Goal: Task Accomplishment & Management: Use online tool/utility

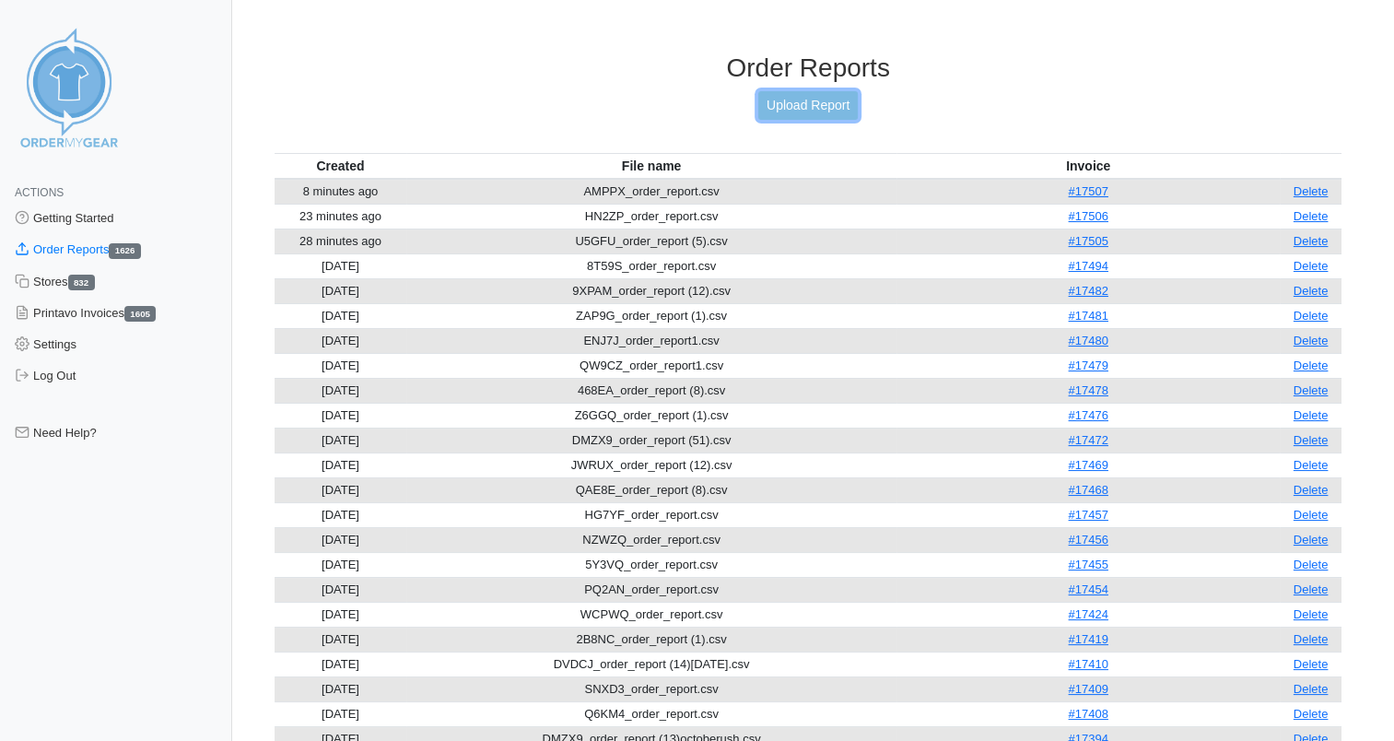
click at [801, 111] on link "Upload Report" at bounding box center [807, 105] width 99 height 29
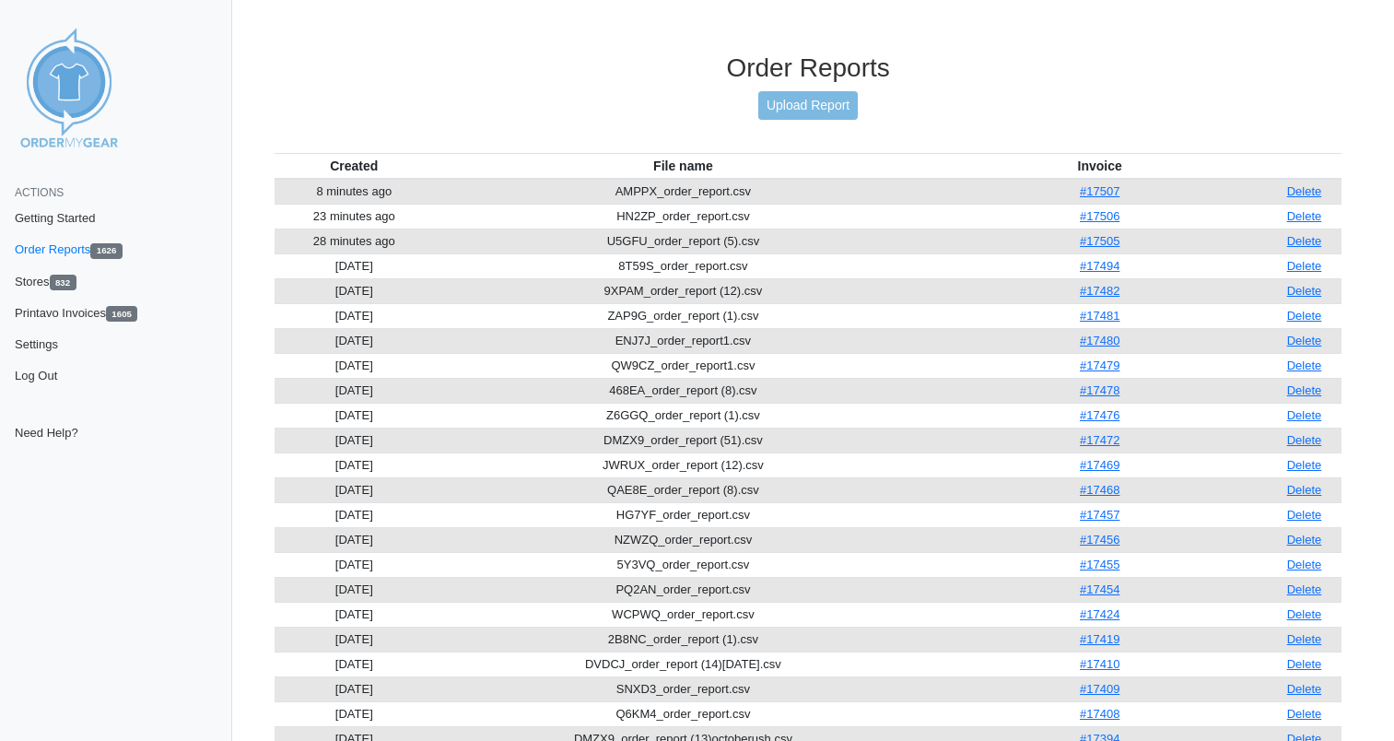
click at [579, 151] on div "Order Reports Upload Report" at bounding box center [808, 103] width 1067 height 100
click at [792, 107] on link "Upload Report" at bounding box center [807, 105] width 99 height 29
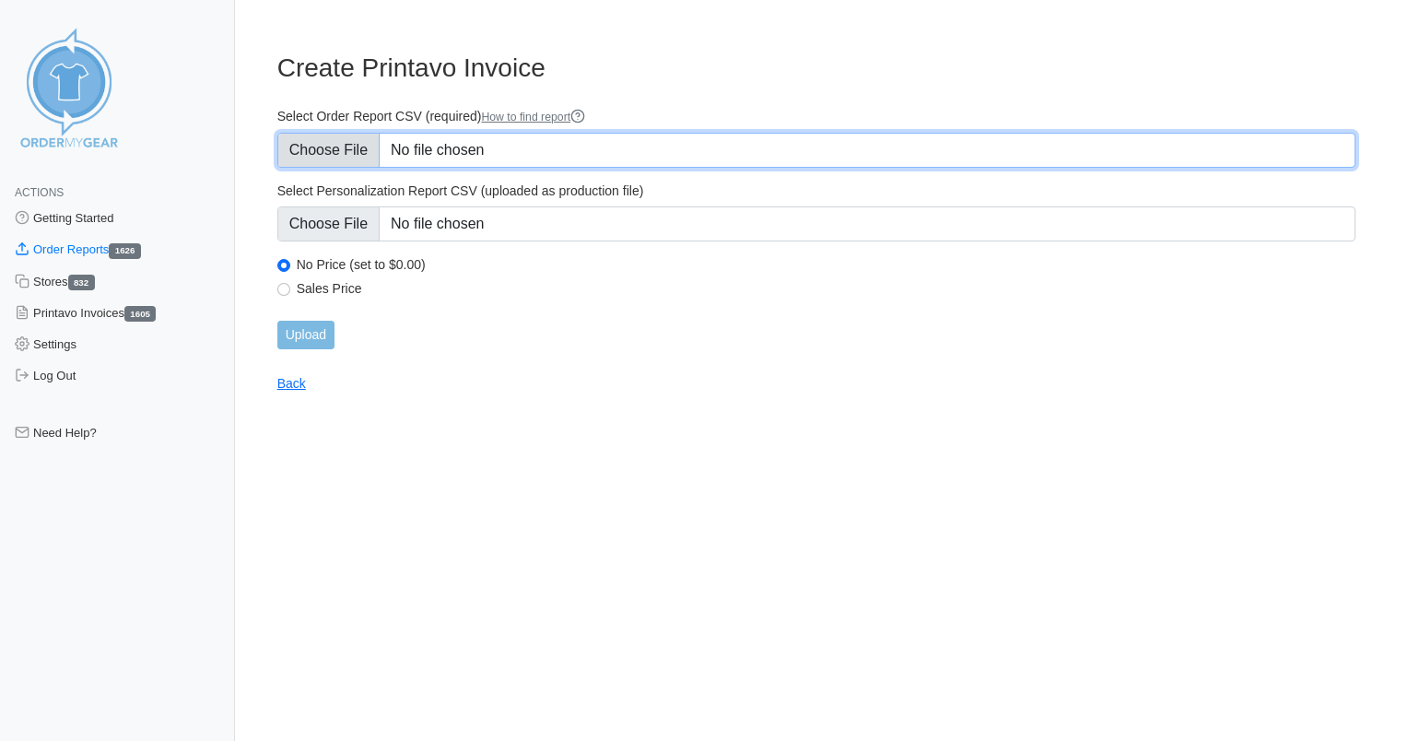
click at [461, 149] on input "Select Order Report CSV (required) How to find report" at bounding box center [816, 150] width 1078 height 35
type input "C:\fakepath\DXXKK_order_report.csv"
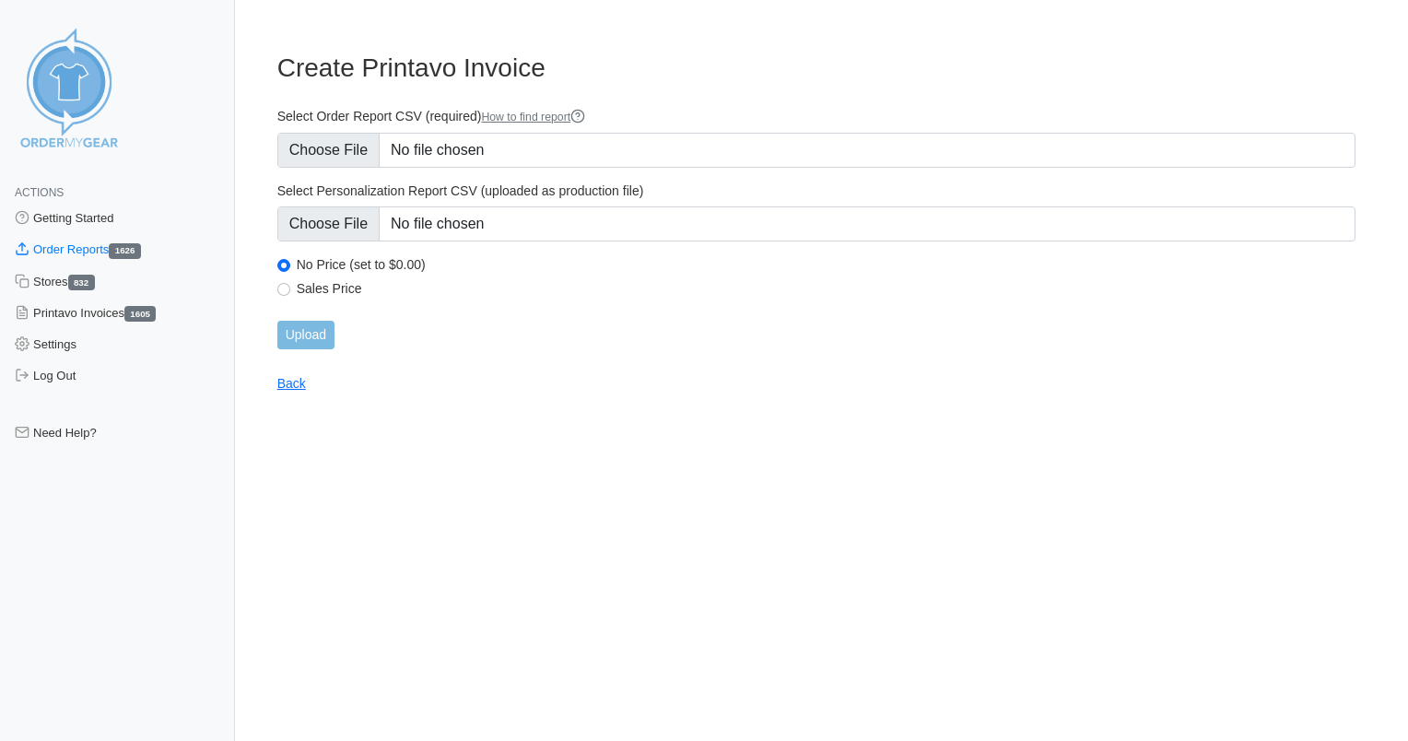
click at [351, 284] on label "Sales Price" at bounding box center [826, 288] width 1058 height 17
click at [290, 284] on input "Sales Price" at bounding box center [283, 289] width 13 height 13
radio input "true"
click at [305, 336] on input "Upload" at bounding box center [305, 335] width 57 height 29
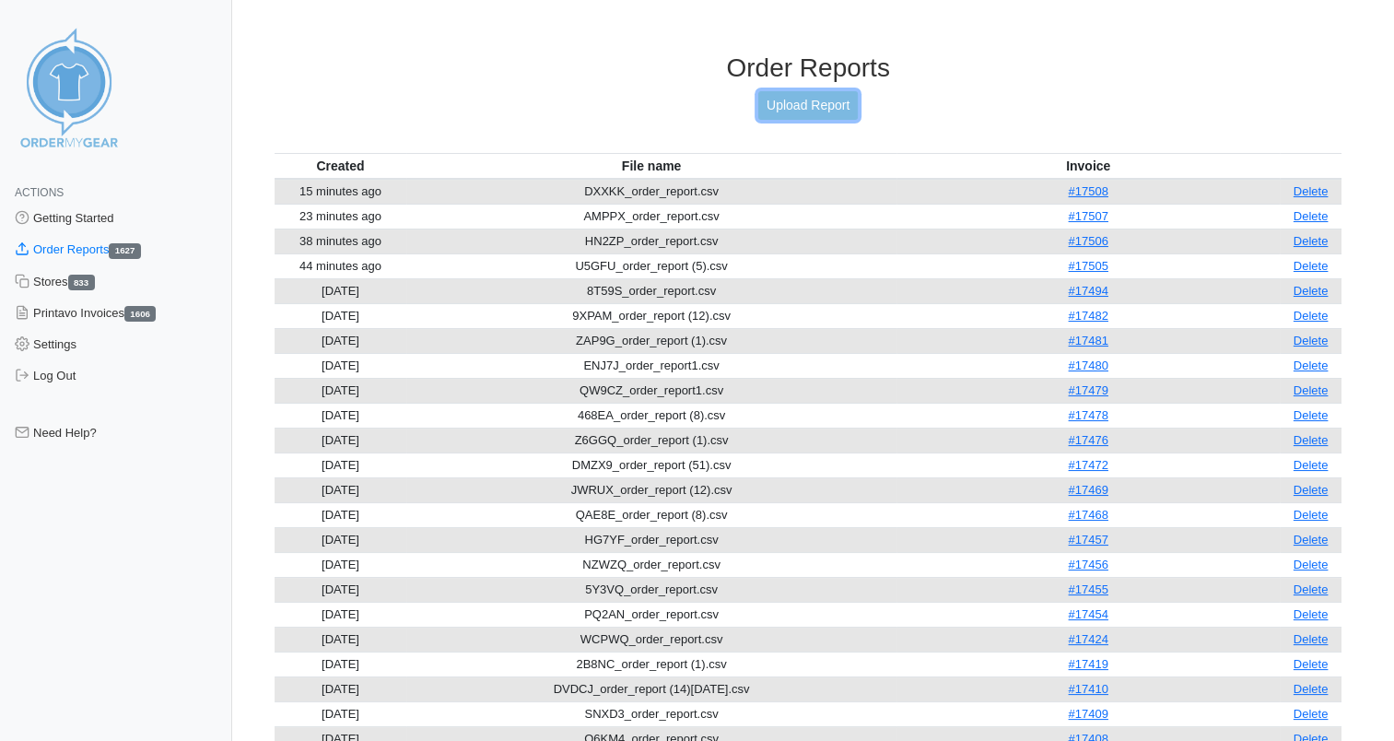
click at [815, 99] on link "Upload Report" at bounding box center [807, 105] width 99 height 29
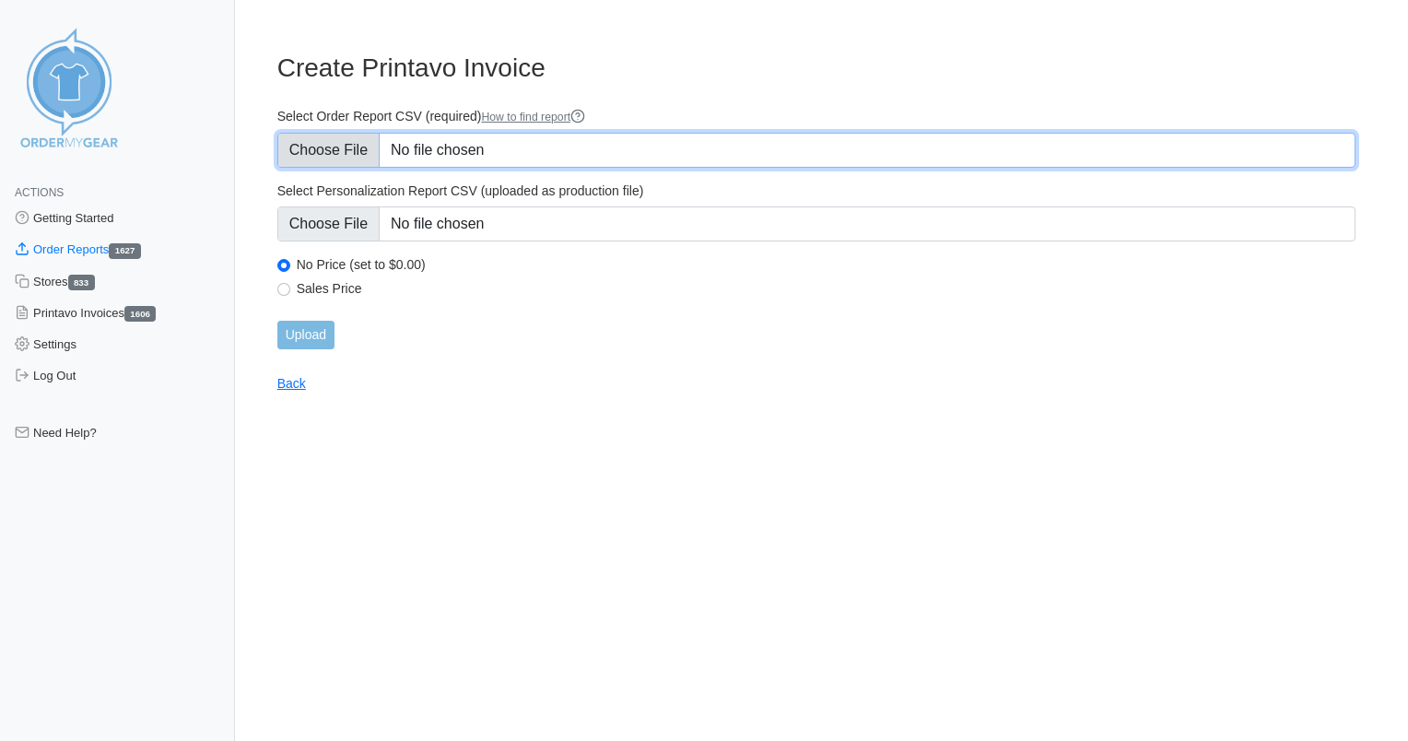
click at [483, 148] on input "Select Order Report CSV (required) How to find report" at bounding box center [816, 150] width 1078 height 35
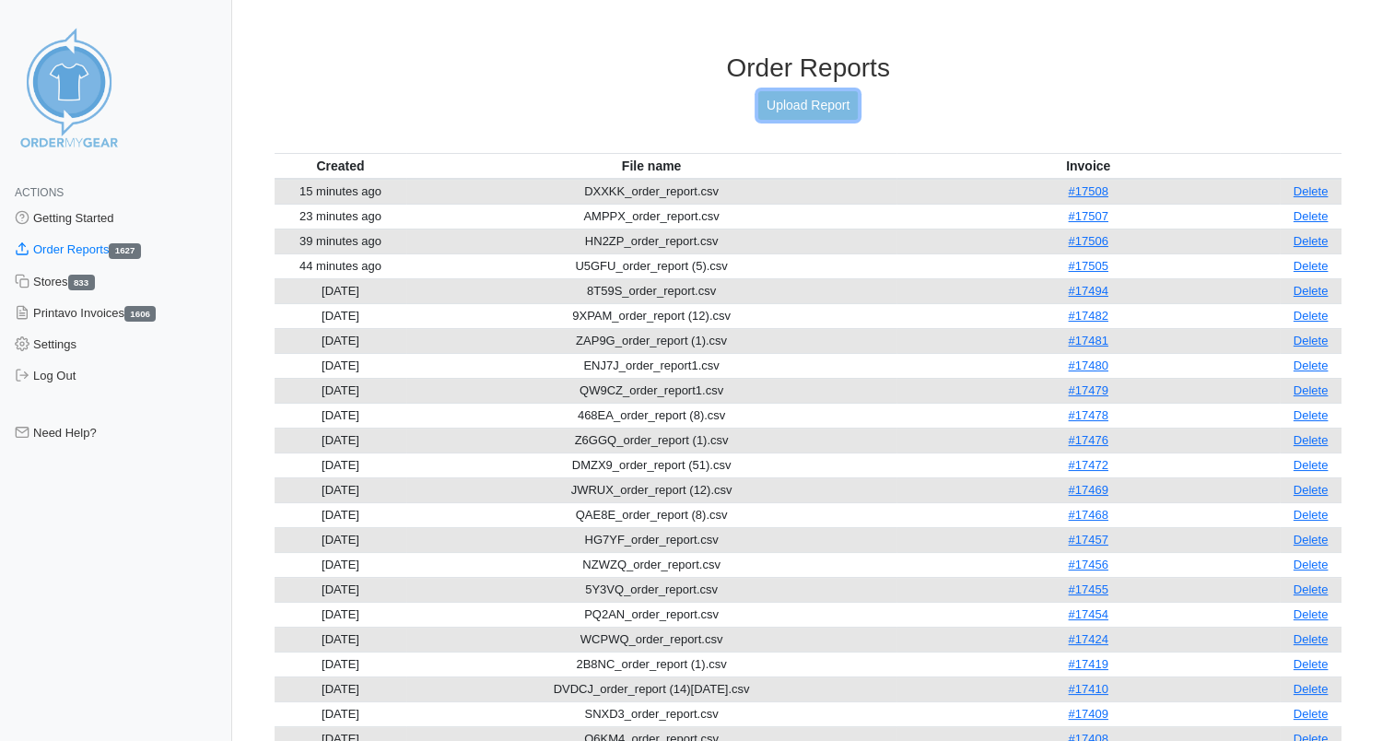
click at [840, 100] on link "Upload Report" at bounding box center [807, 105] width 99 height 29
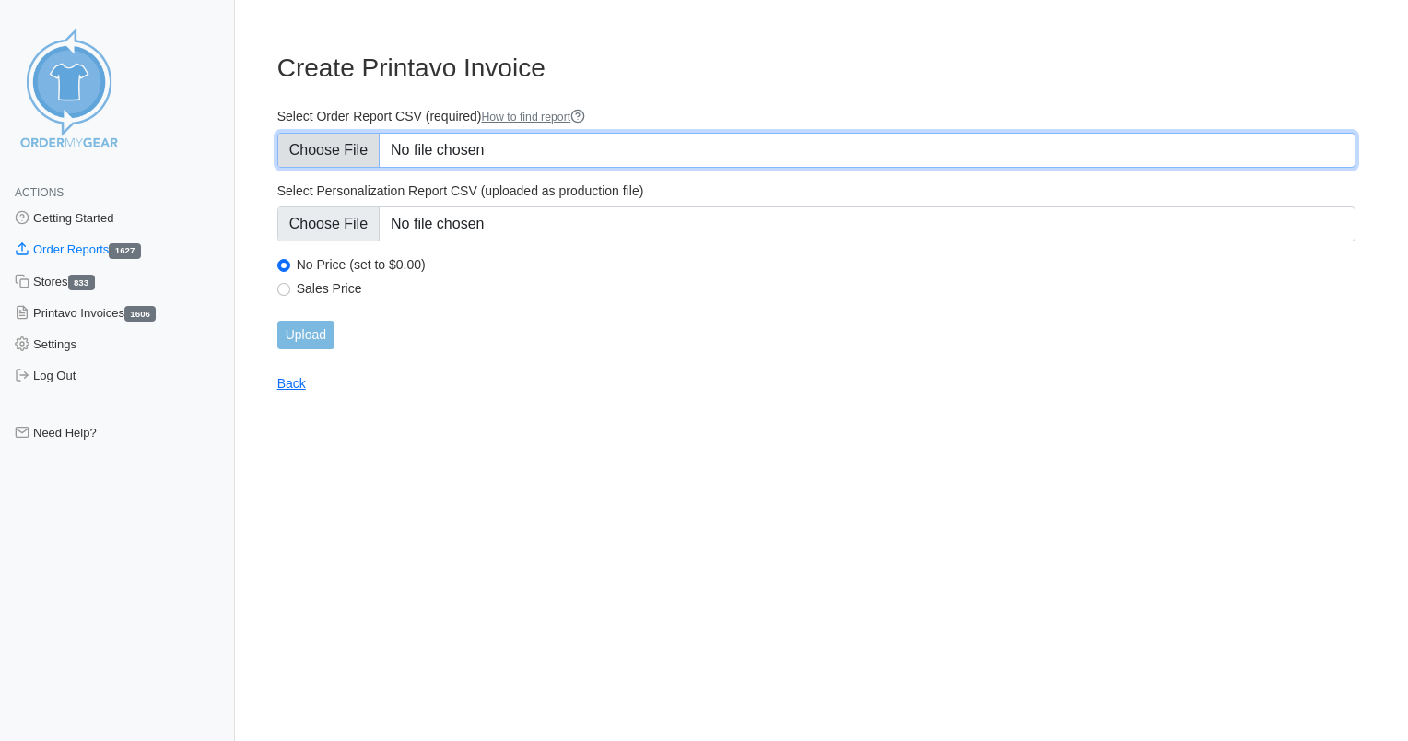
click at [452, 149] on input "Select Order Report CSV (required) How to find report" at bounding box center [816, 150] width 1078 height 35
type input "C:\fakepath\D7FHY_order_report.csv"
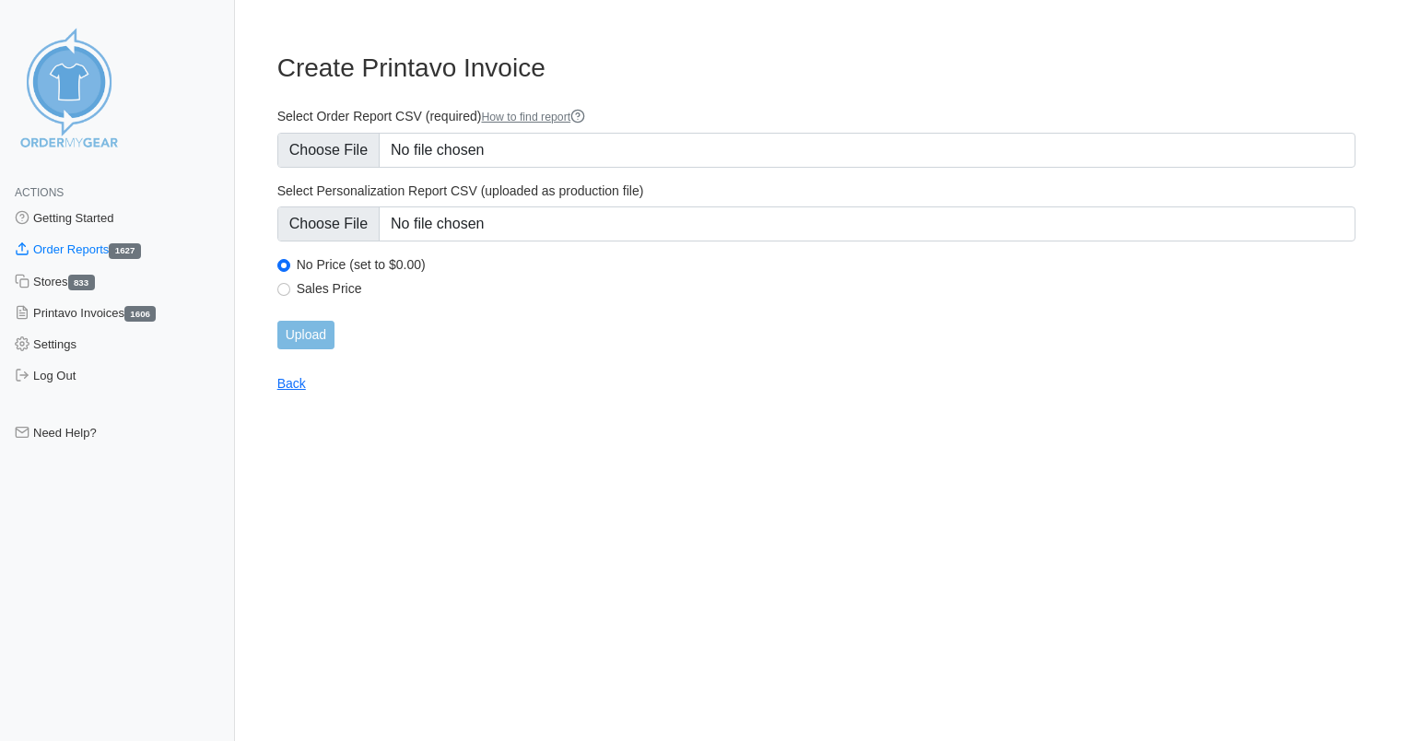
click at [335, 283] on label "Sales Price" at bounding box center [826, 288] width 1058 height 17
click at [290, 283] on input "Sales Price" at bounding box center [283, 289] width 13 height 13
radio input "true"
drag, startPoint x: 311, startPoint y: 340, endPoint x: 321, endPoint y: 342, distance: 9.4
click at [311, 341] on input "Upload" at bounding box center [305, 335] width 57 height 29
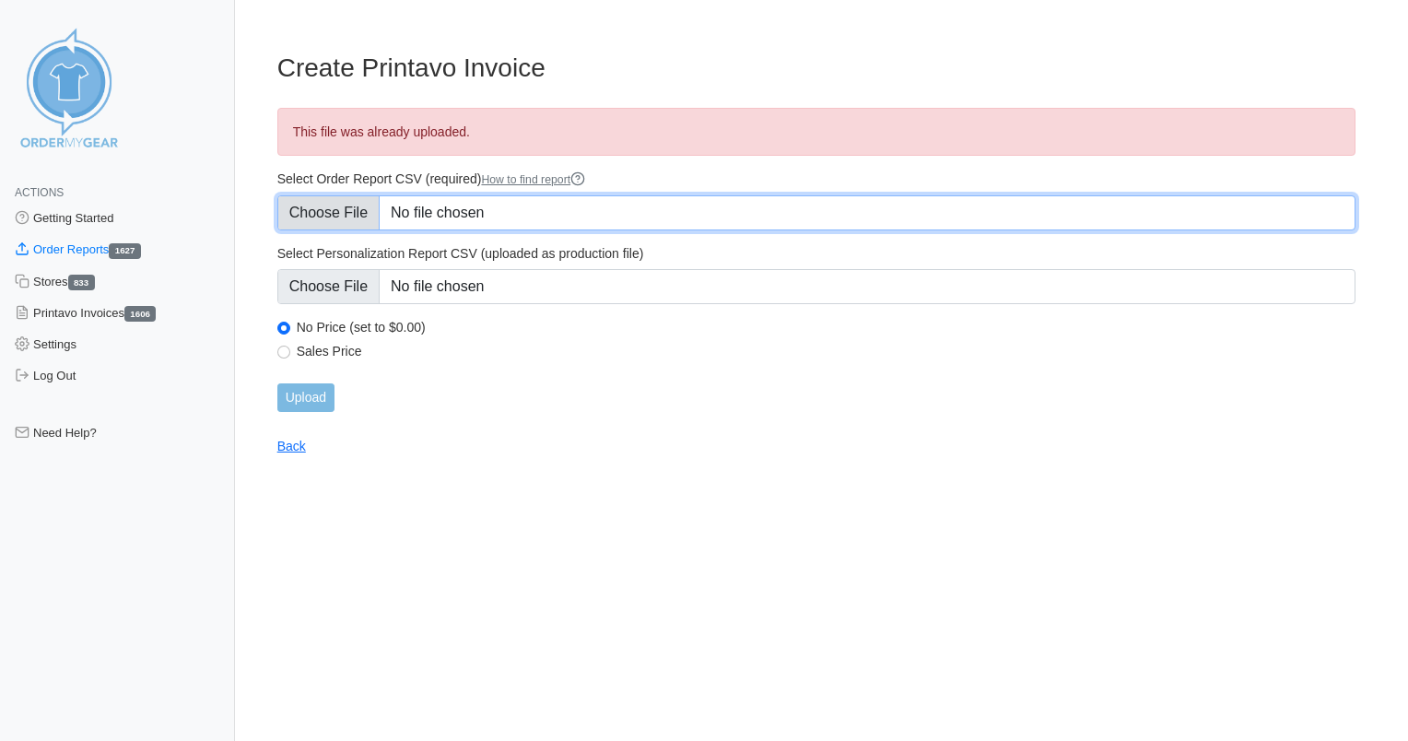
click at [431, 208] on input "Select Order Report CSV (required) How to find report" at bounding box center [816, 212] width 1078 height 35
type input "C:\fakepath\D7FHY_order_report1.csv"
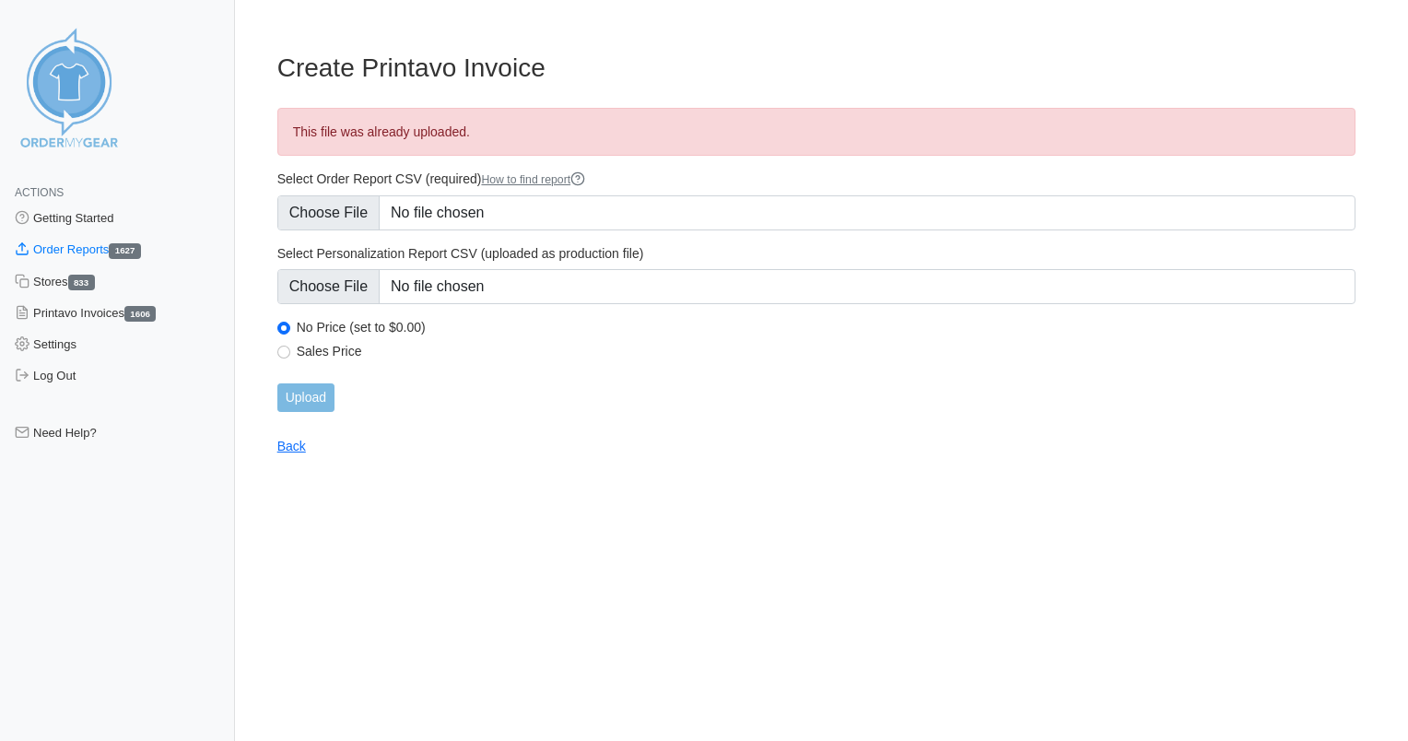
click at [344, 351] on label "Sales Price" at bounding box center [826, 351] width 1058 height 17
click at [290, 351] on input "Sales Price" at bounding box center [283, 351] width 13 height 13
radio input "true"
click at [310, 389] on input "Upload" at bounding box center [305, 397] width 57 height 29
